Goal: Find specific page/section: Find specific page/section

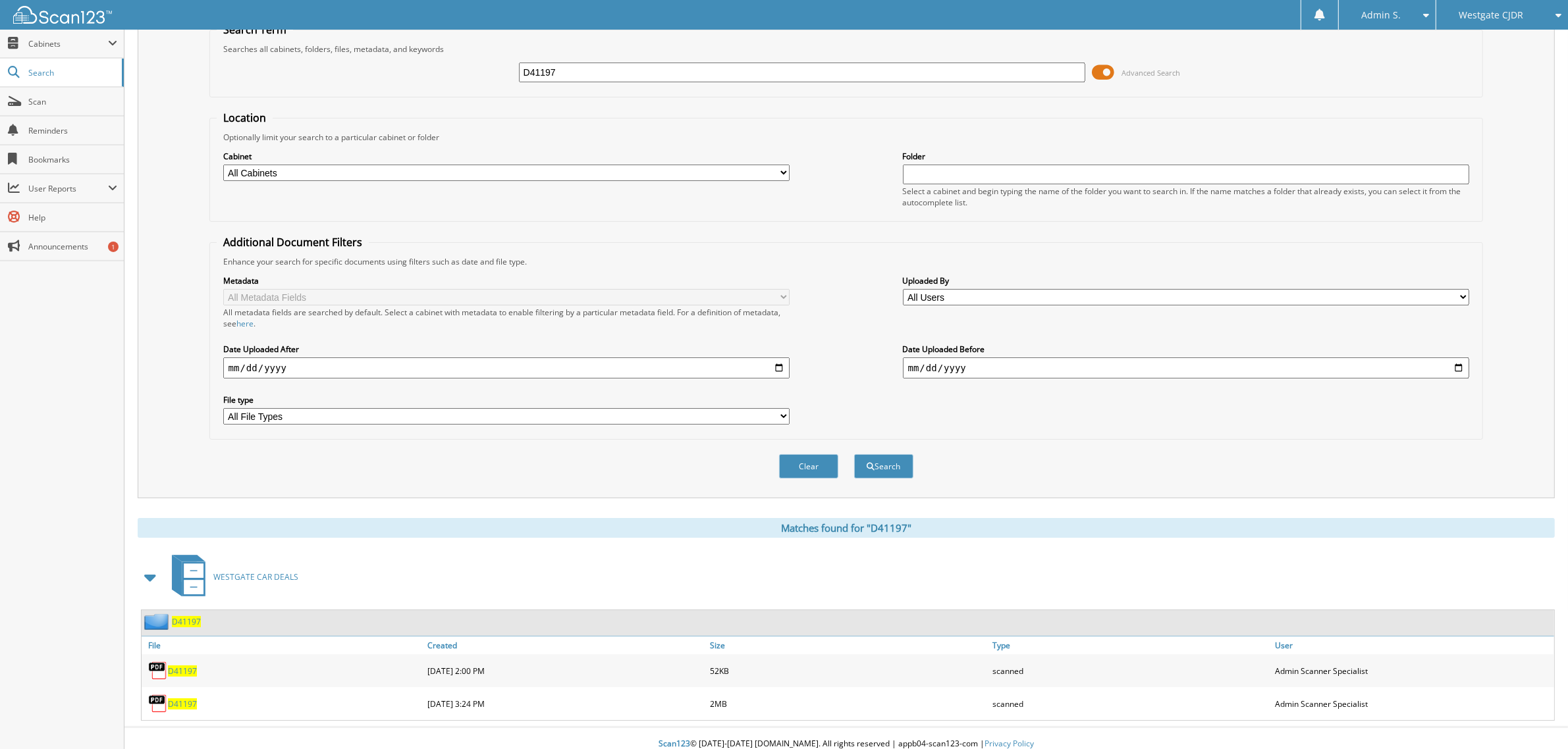
click at [653, 71] on input "D41197" at bounding box center [802, 72] width 567 height 20
drag, startPoint x: 653, startPoint y: 71, endPoint x: 567, endPoint y: 77, distance: 86.2
click at [567, 77] on input "D41197" at bounding box center [802, 72] width 567 height 20
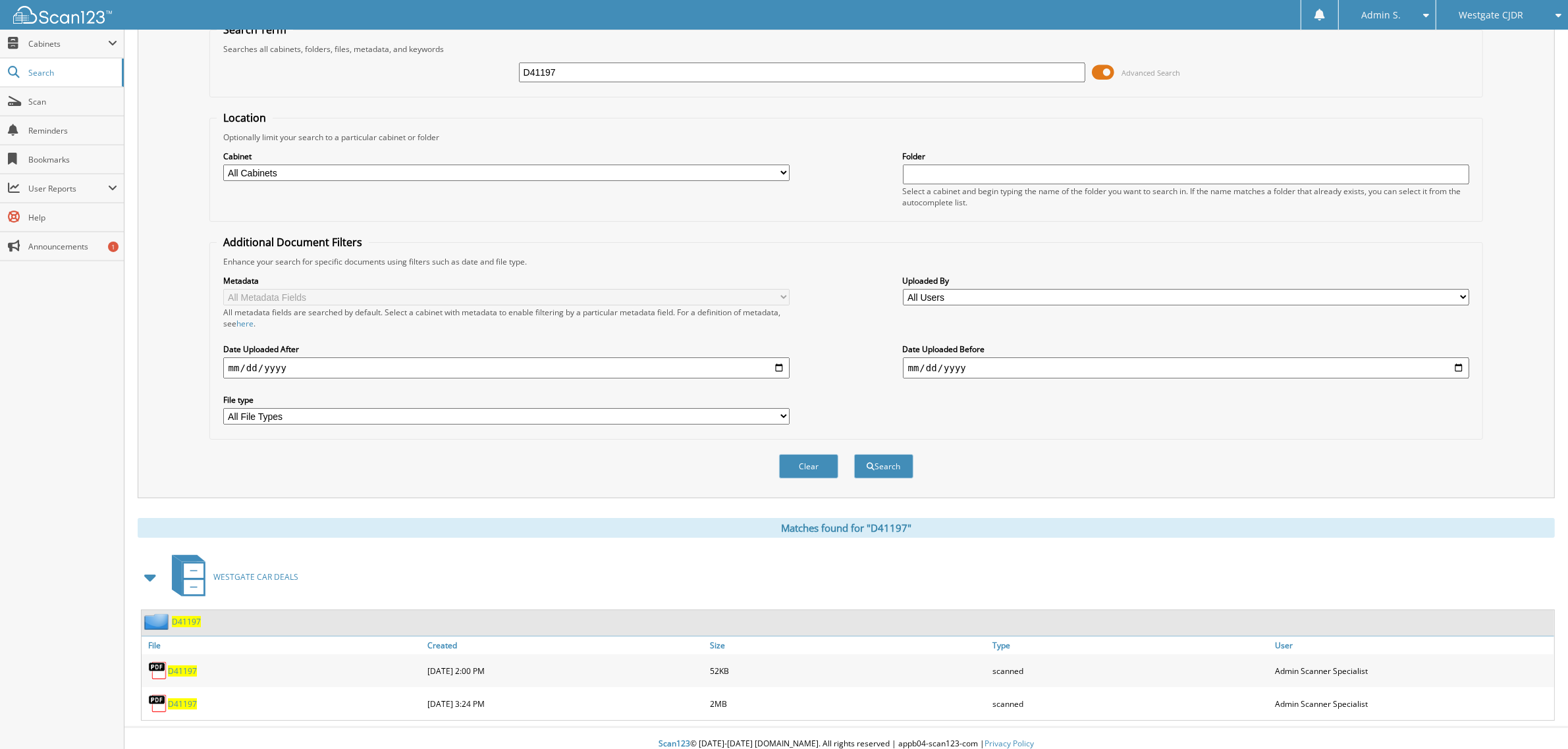
click at [567, 77] on input "D41197" at bounding box center [802, 72] width 567 height 20
paste input "32080K"
type input "32080K"
click at [854, 454] on button "Search" at bounding box center [883, 466] width 59 height 24
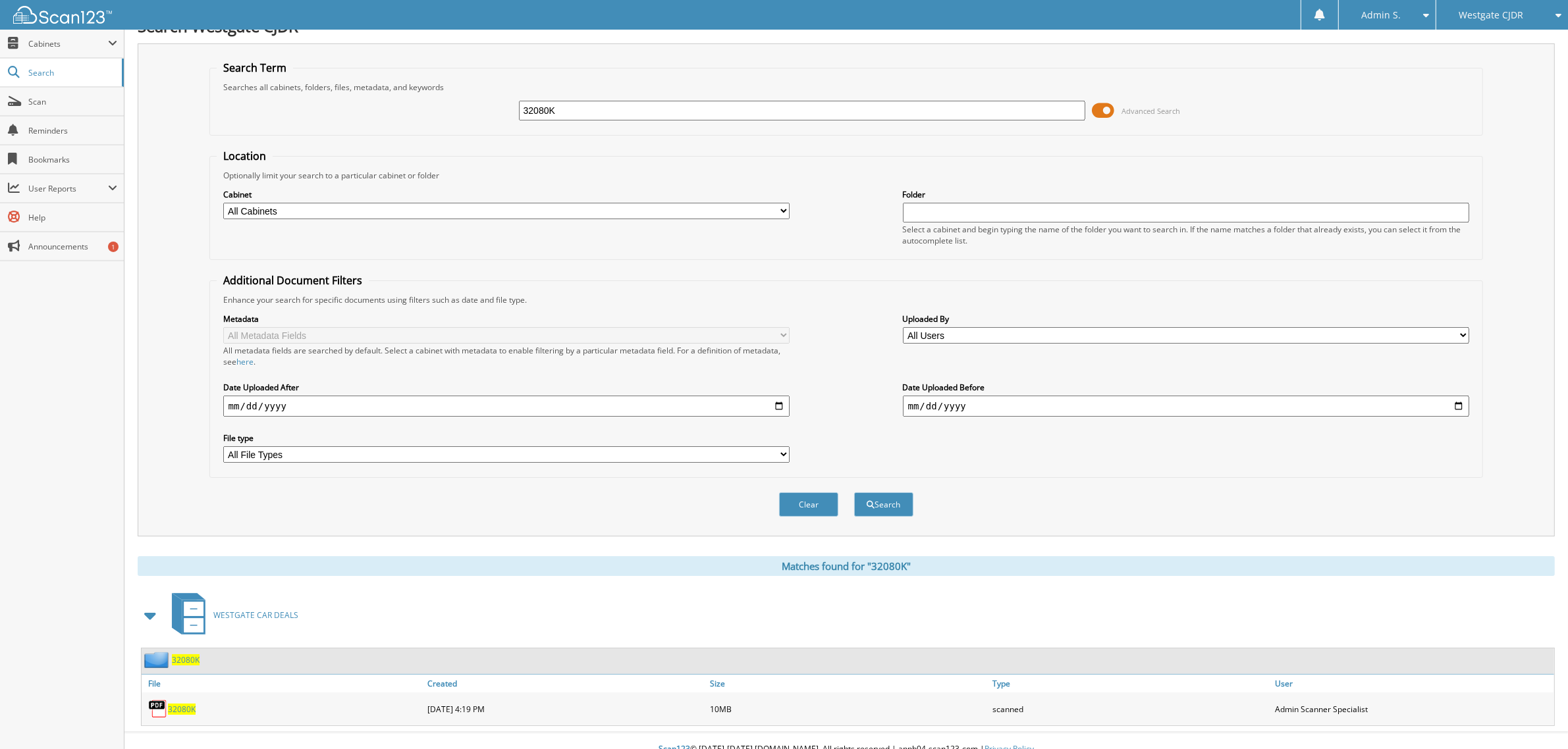
scroll to position [27, 0]
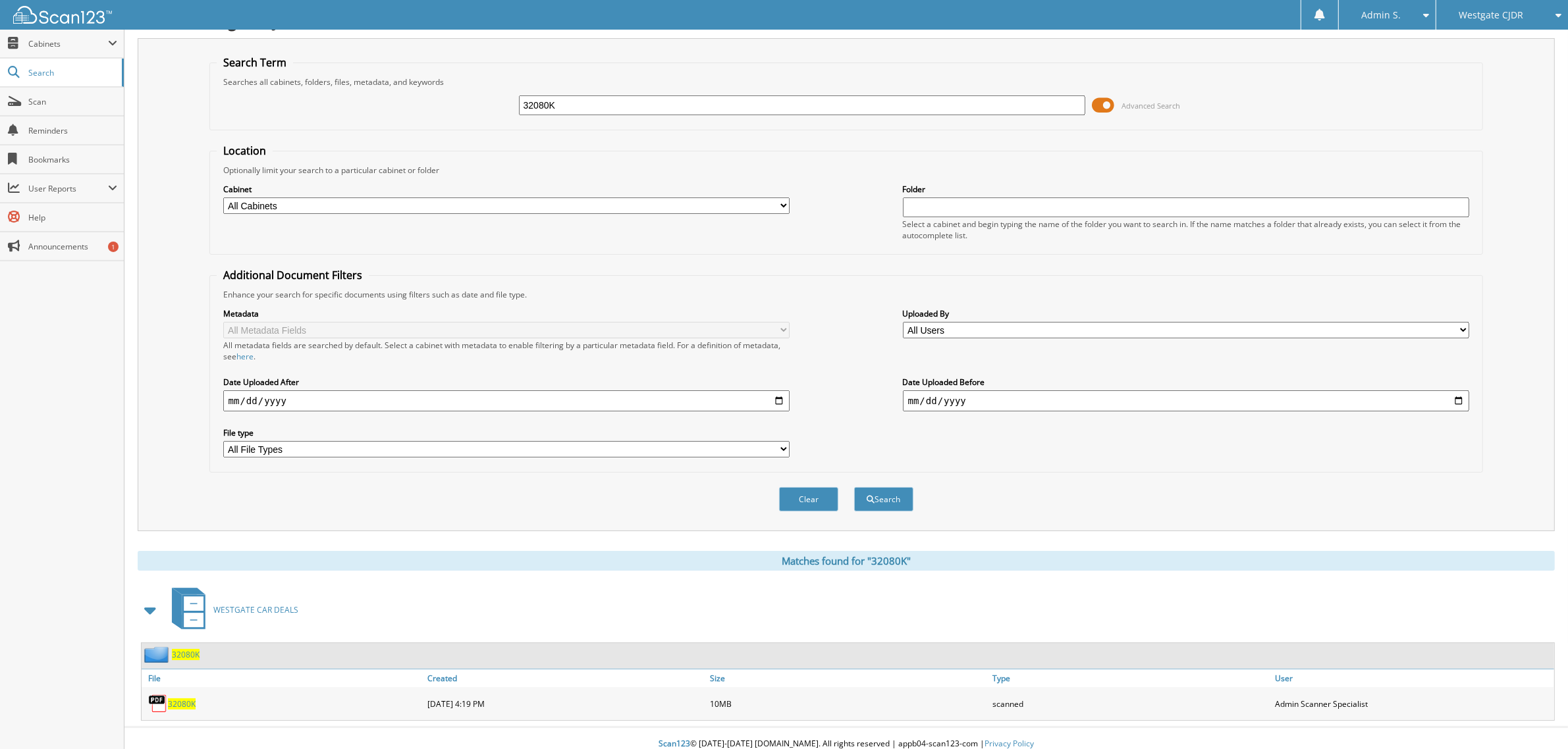
click at [172, 698] on span "32080K" at bounding box center [182, 703] width 27 height 11
click at [620, 93] on div "32080K Advanced Search" at bounding box center [846, 105] width 1260 height 36
click at [609, 109] on input "32080K" at bounding box center [802, 106] width 567 height 20
paste input "16404P"
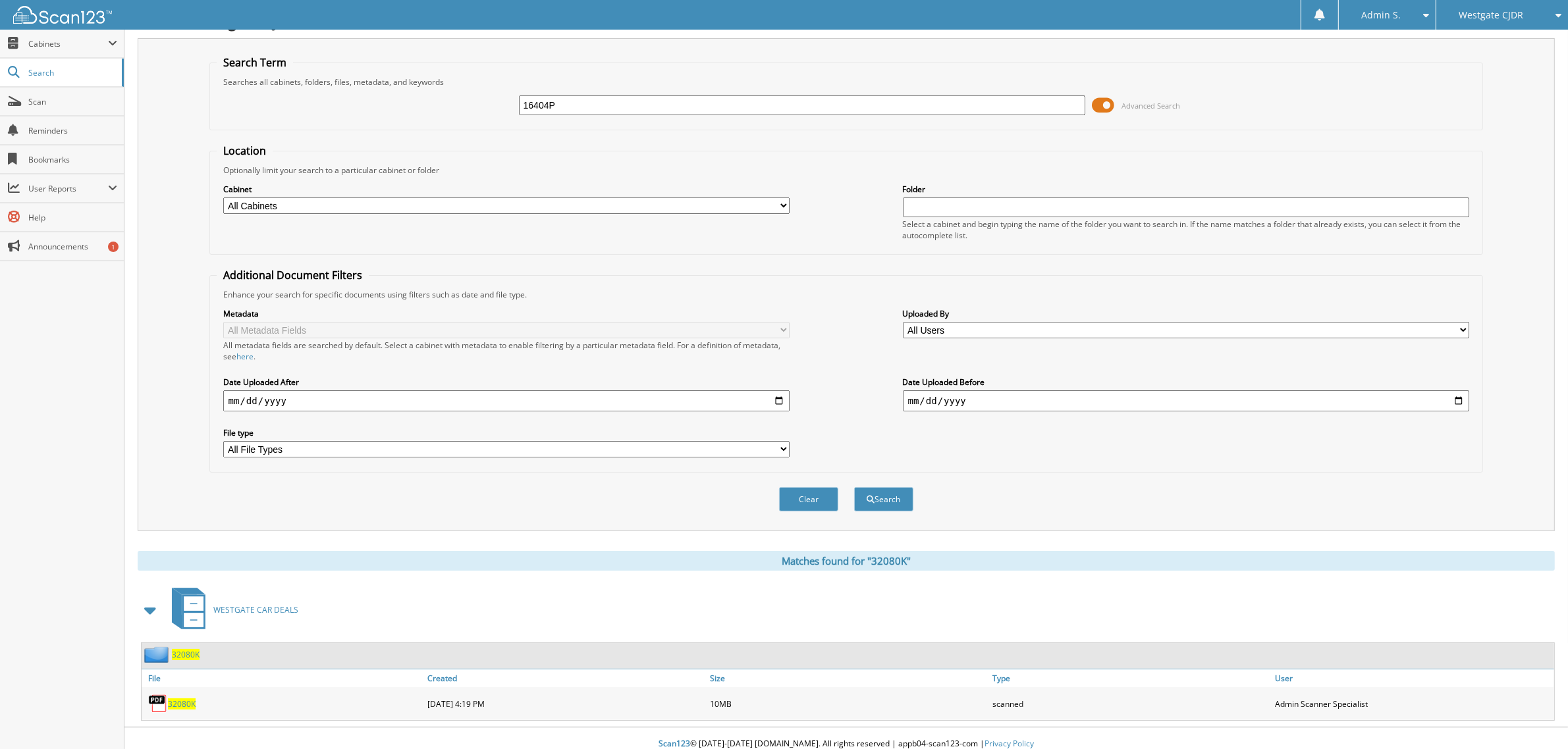
type input "16404P"
click at [854, 487] on button "Search" at bounding box center [883, 499] width 59 height 24
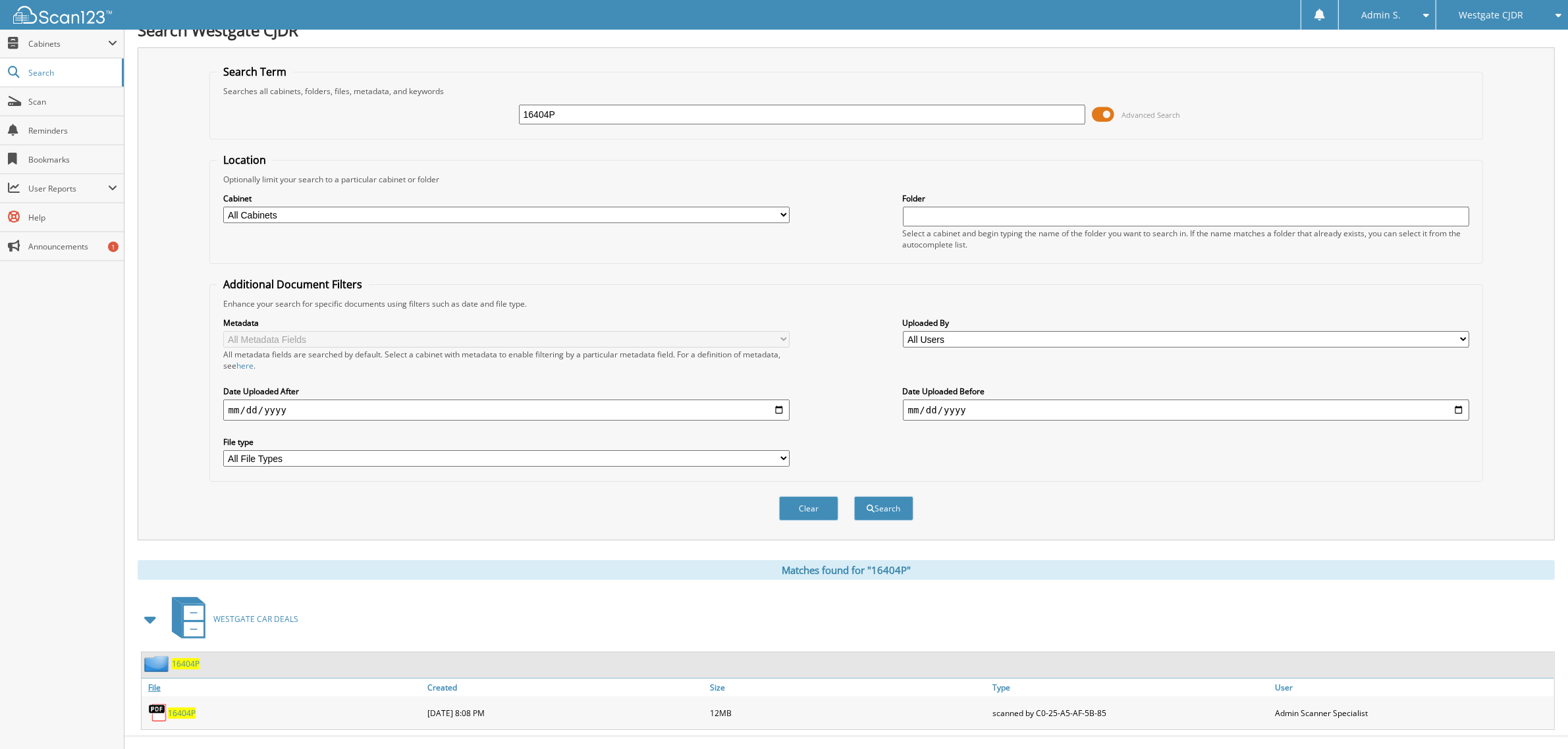
scroll to position [27, 0]
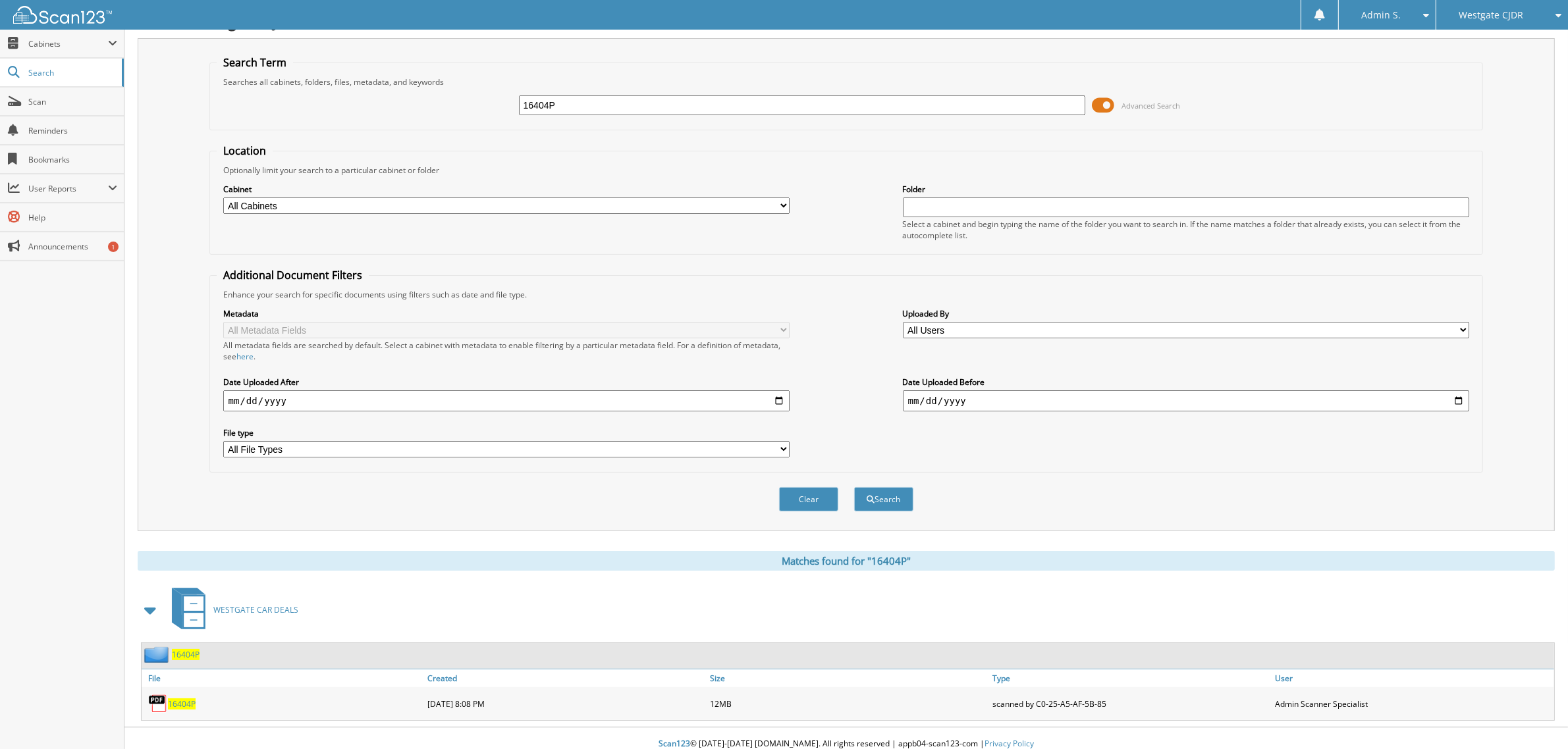
click at [187, 698] on span "16404P" at bounding box center [182, 703] width 27 height 11
drag, startPoint x: 545, startPoint y: 101, endPoint x: 561, endPoint y: 104, distance: 16.3
click at [558, 103] on input "16404P" at bounding box center [802, 106] width 567 height 20
click at [561, 104] on input "16404P" at bounding box center [802, 106] width 567 height 20
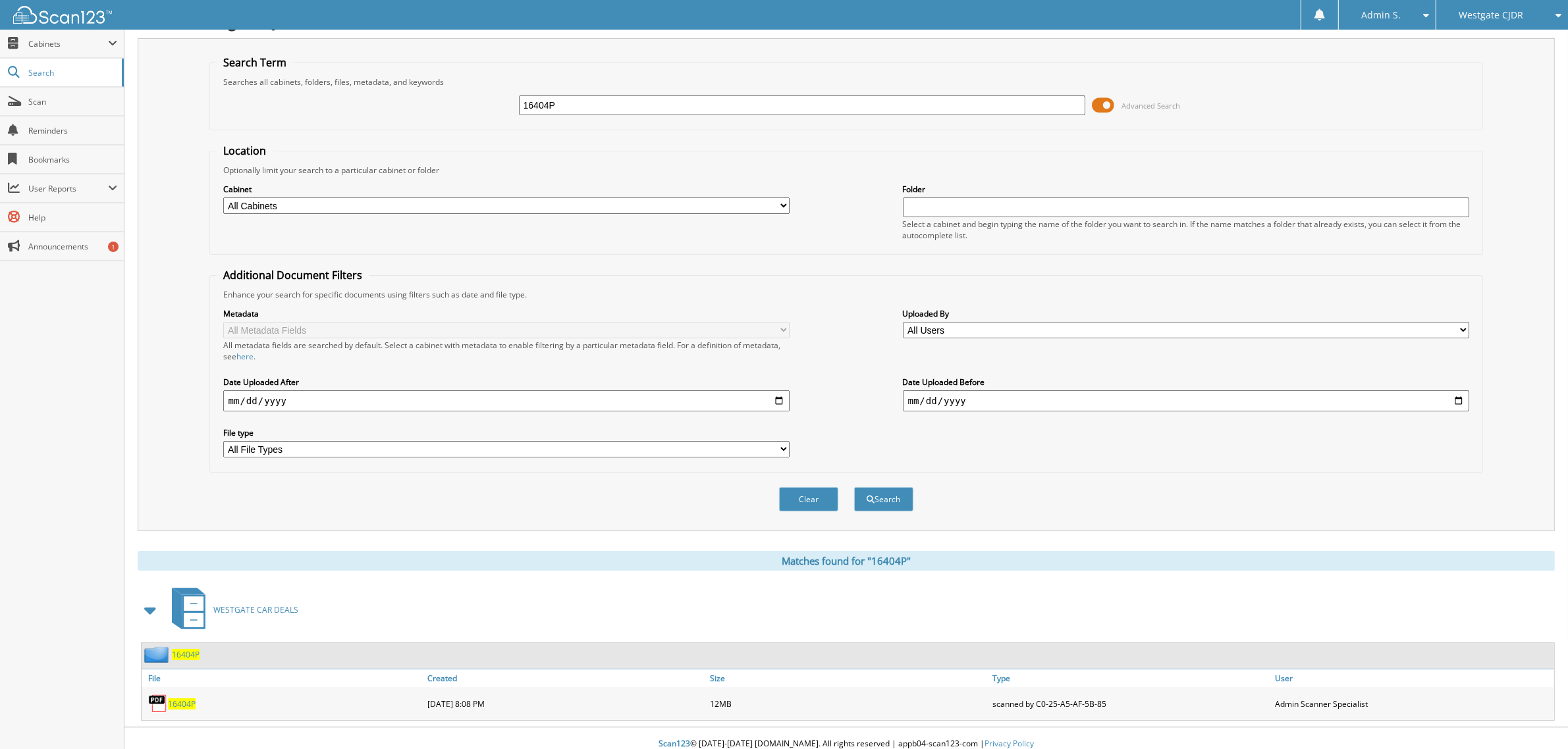
paste input "27627Q"
type input "27627Q"
click at [854, 487] on button "Search" at bounding box center [883, 499] width 59 height 24
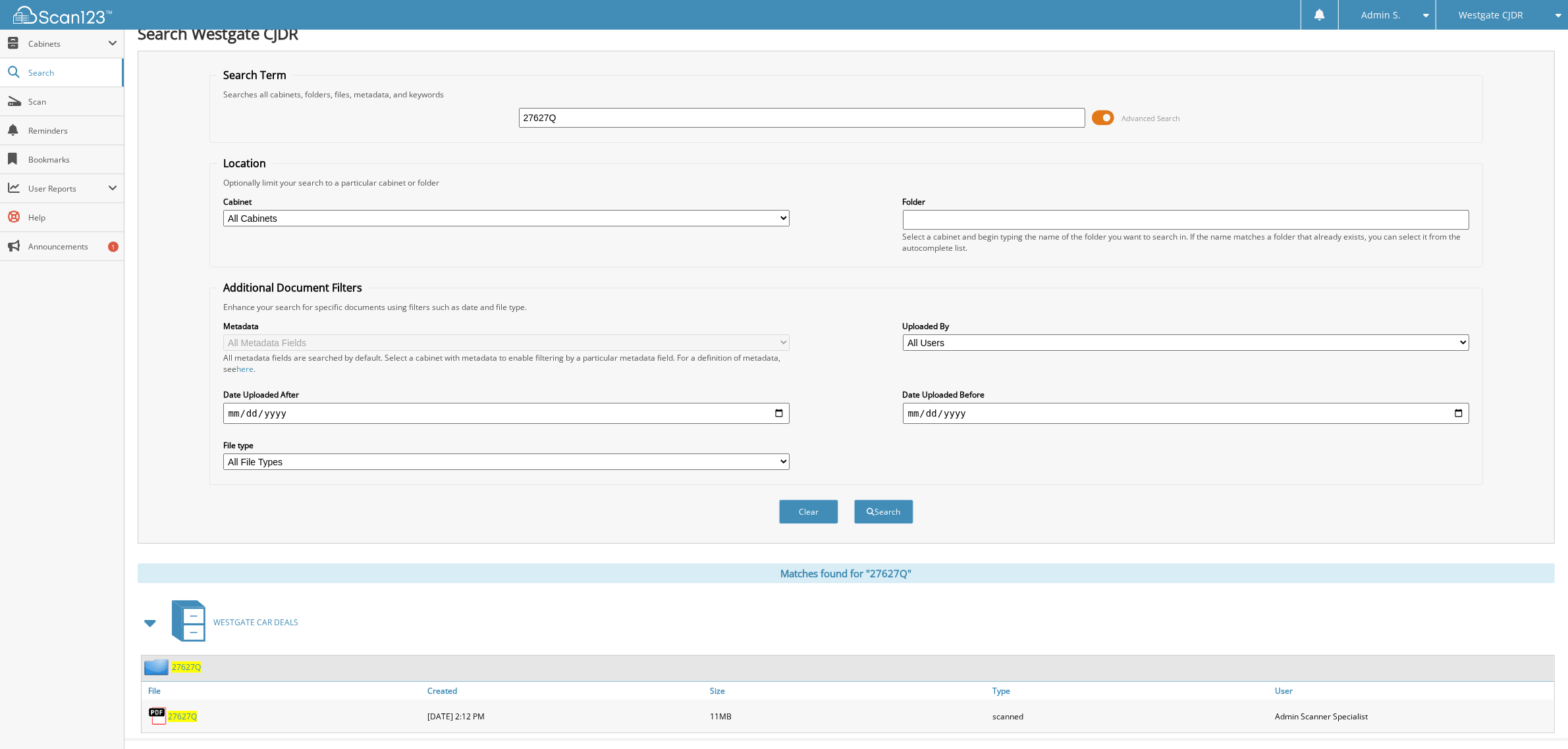
scroll to position [27, 0]
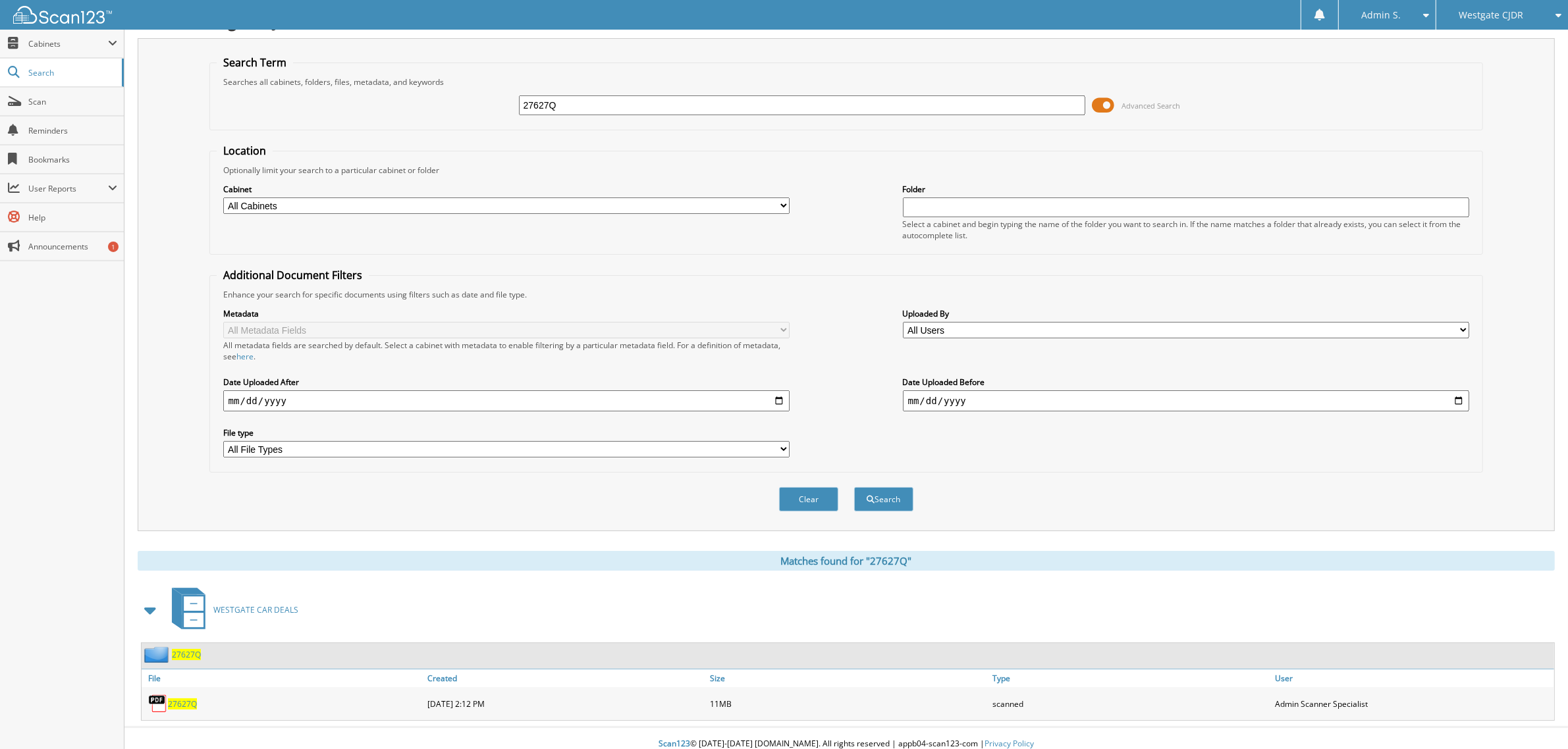
click at [183, 698] on span "27627Q" at bounding box center [182, 703] width 29 height 11
click at [603, 101] on input "27627Q" at bounding box center [802, 106] width 567 height 20
paste input "6611P"
type input "26611P"
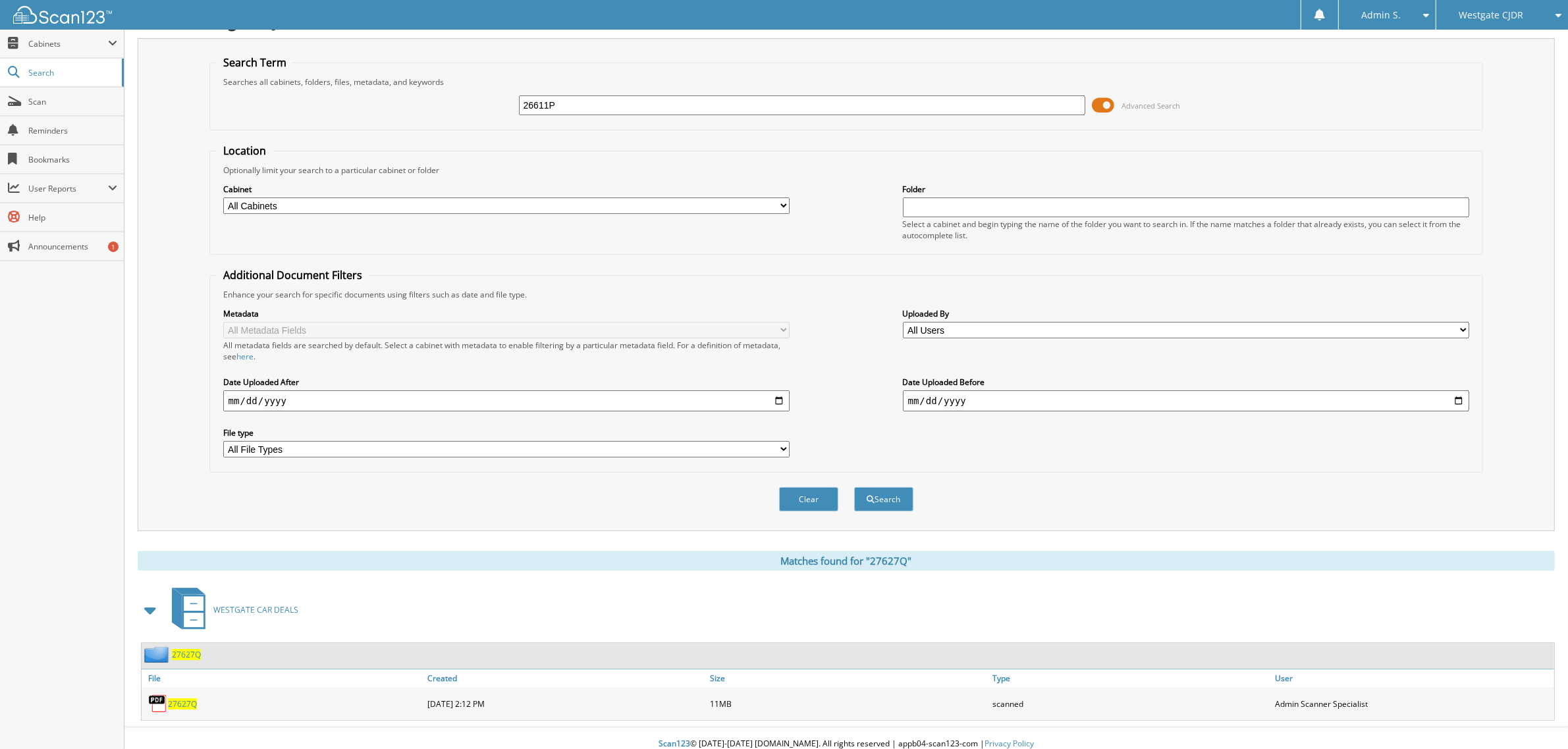
click at [854, 487] on button "Search" at bounding box center [883, 499] width 59 height 24
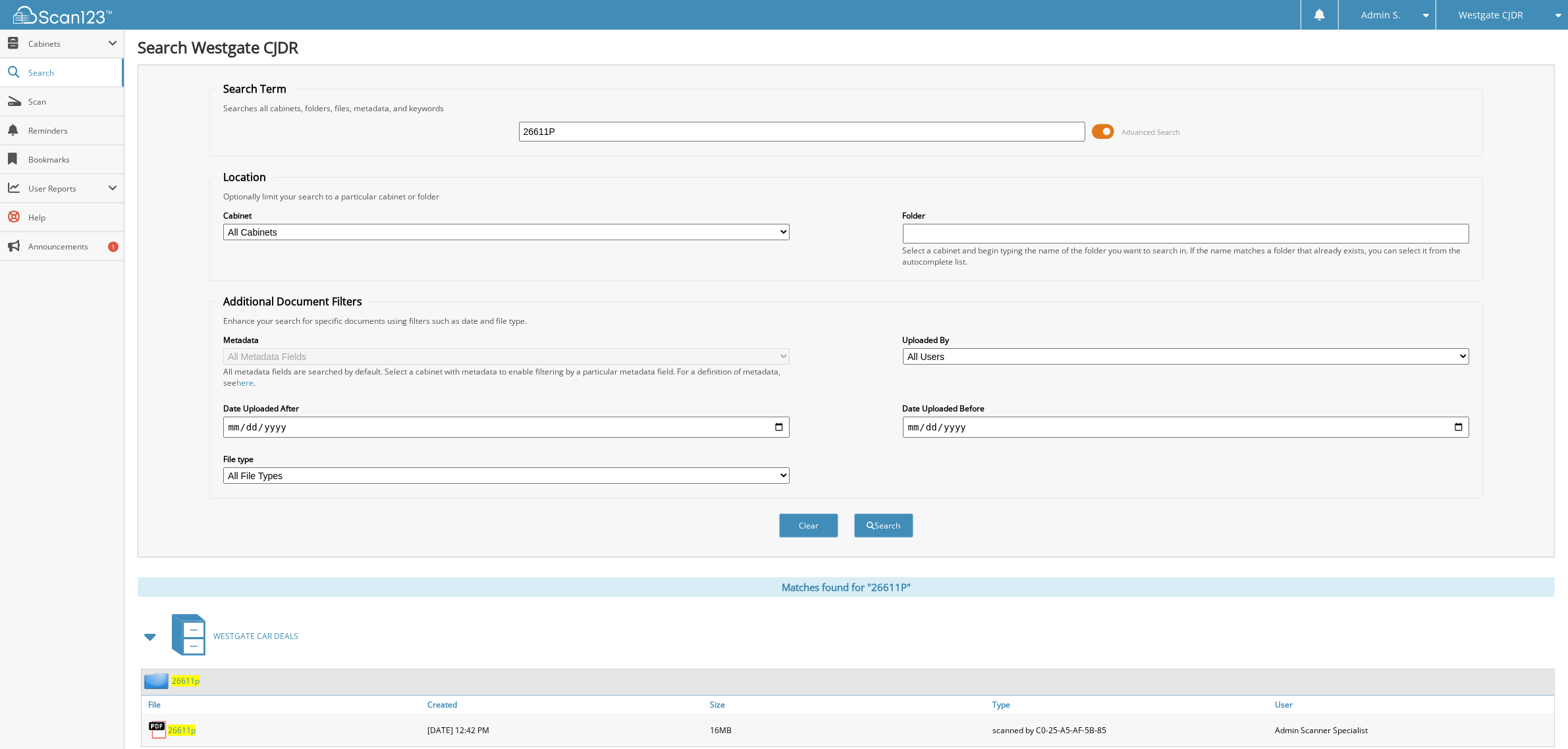
click at [182, 725] on span "26611p" at bounding box center [182, 730] width 27 height 11
